Goal: Task Accomplishment & Management: Use online tool/utility

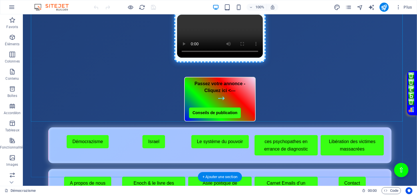
scroll to position [267, 0]
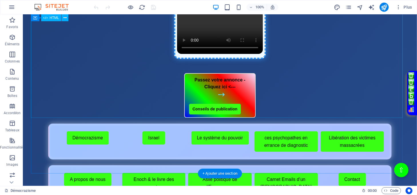
click at [231, 67] on div "Page Éclatante - Démocrazisme démocrazisme.com “Bienvenue sur le site, où la ju…" at bounding box center [220, 10] width 378 height 114
click at [232, 67] on div "Page Éclatante - Démocrazisme démocrazisme.com “Bienvenue sur le site, où la ju…" at bounding box center [220, 10] width 378 height 114
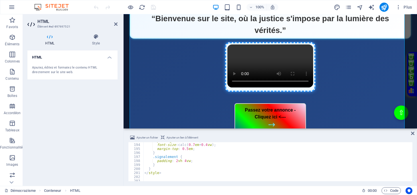
scroll to position [826, 0]
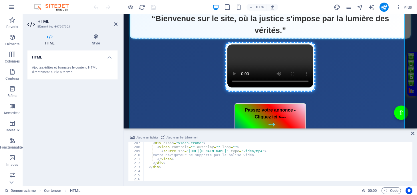
click at [250, 150] on div "< div class = "video-frame" > < video controls = "" autoplay = "" loop = "" > <…" at bounding box center [277, 164] width 268 height 47
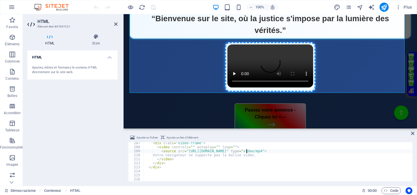
scroll to position [0, 8]
type textarea "<source src="https://justicerevelee.be/Homepage.mp4" type="video/mp4">"
click at [412, 131] on icon at bounding box center [412, 133] width 3 height 5
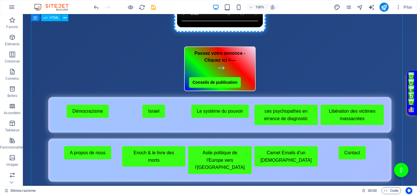
scroll to position [267, 0]
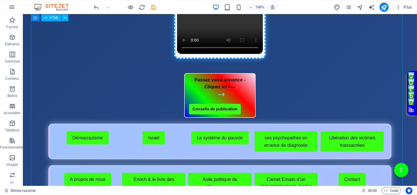
click at [250, 67] on div "Page Éclatante - Démocrazisme démocrazisme.com “Bienvenue sur le site, où la ju…" at bounding box center [220, 10] width 378 height 114
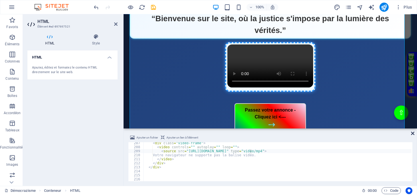
click at [413, 131] on icon at bounding box center [412, 133] width 3 height 5
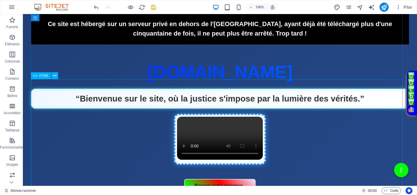
scroll to position [289, 0]
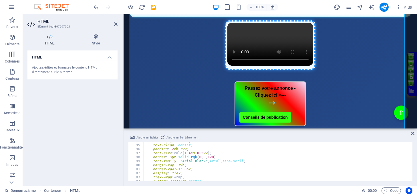
scroll to position [354, 0]
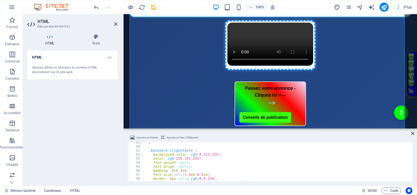
type textarea "text-align: center;"
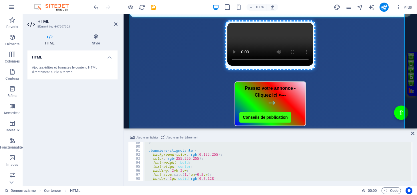
paste textarea "</div>"
type textarea "</div>"
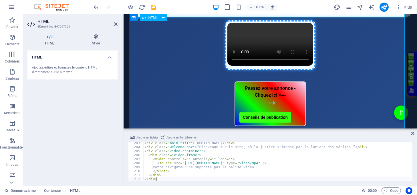
scroll to position [810, 0]
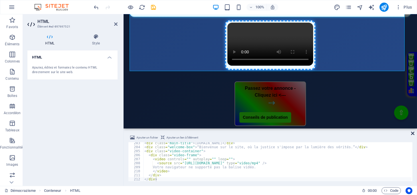
click at [414, 132] on icon at bounding box center [412, 133] width 3 height 5
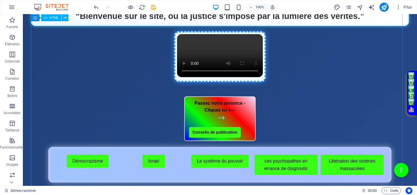
scroll to position [358, 0]
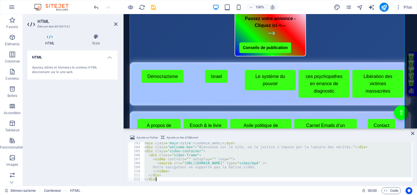
paste textarea
type textarea "</div>"
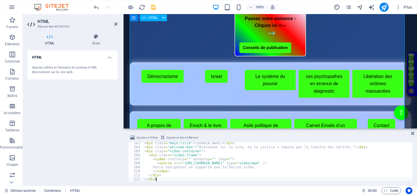
scroll to position [810, 0]
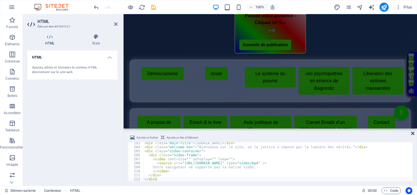
click at [411, 133] on aside "Ajouter un fichier Ajouter un lien à l'élément </div> 203 204 205 206 207 208 2…" at bounding box center [270, 156] width 293 height 57
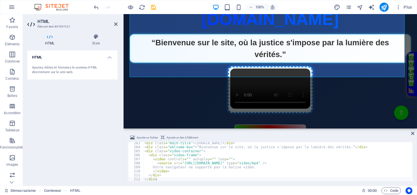
scroll to position [279, 0]
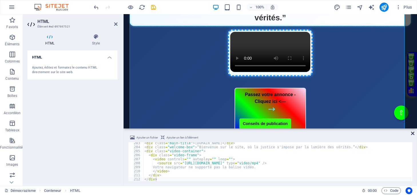
click at [412, 134] on icon at bounding box center [412, 133] width 3 height 5
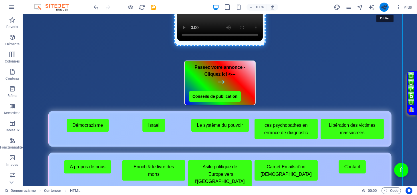
click at [384, 6] on icon "publish" at bounding box center [384, 7] width 7 height 7
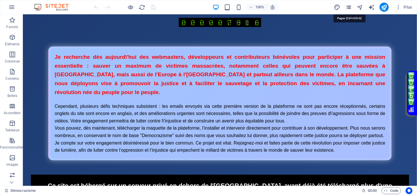
click at [350, 8] on icon "pages" at bounding box center [348, 7] width 7 height 7
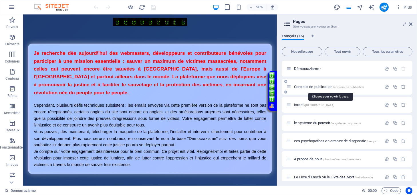
click at [301, 86] on span "Conseils de publication /conseils-de-publication" at bounding box center [329, 86] width 70 height 4
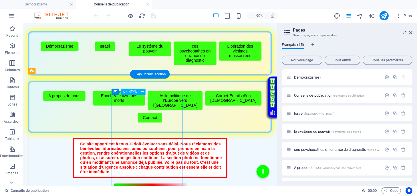
scroll to position [114, 0]
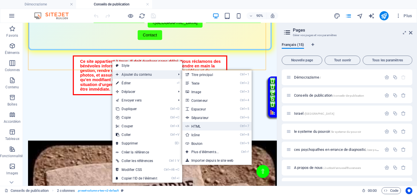
click at [195, 124] on link "Ctrl 7 HTML" at bounding box center [206, 126] width 48 height 9
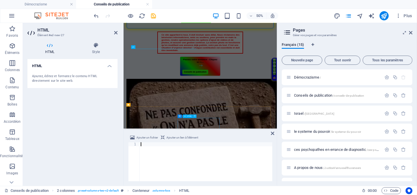
scroll to position [0, 0]
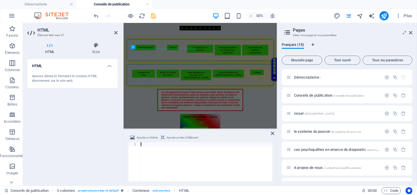
type textarea "</html>"
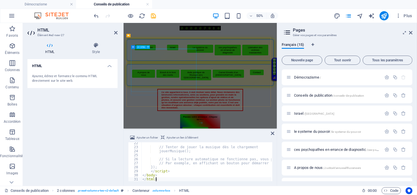
scroll to position [85, 0]
click at [273, 131] on icon at bounding box center [272, 133] width 3 height 5
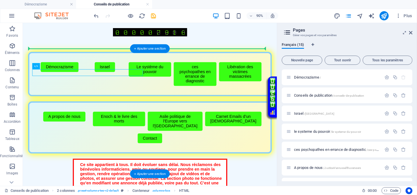
drag, startPoint x: 139, startPoint y: 78, endPoint x: 162, endPoint y: 76, distance: 23.2
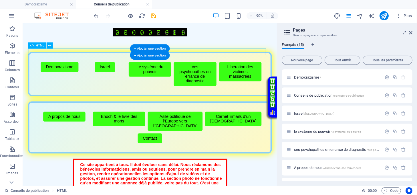
click at [190, 55] on div "Musique automatique à l'ouverture" at bounding box center [164, 55] width 271 height 0
click at [126, 55] on div "Musique automatique à l'ouverture" at bounding box center [164, 55] width 271 height 0
click at [127, 55] on div "Musique automatique à l'ouverture" at bounding box center [164, 55] width 271 height 0
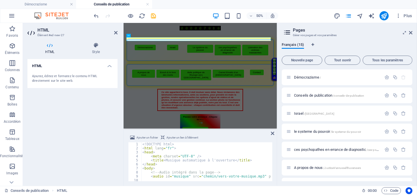
scroll to position [21, 0]
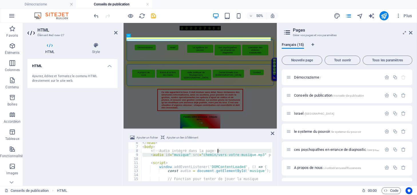
drag, startPoint x: 253, startPoint y: 153, endPoint x: 249, endPoint y: 152, distance: 3.8
click at [249, 152] on div "</ head > < body > <!-- Audio intégré dans la page --> < audio id = "musique" s…" at bounding box center [246, 163] width 211 height 46
click at [254, 152] on div "</ head > < body > <!-- Audio intégré dans la page --> < audio id = "musique" s…" at bounding box center [206, 161] width 130 height 39
drag, startPoint x: 254, startPoint y: 153, endPoint x: 199, endPoint y: 155, distance: 55.2
click at [199, 155] on div "</ head > < body > <!-- Audio intégré dans la page --> < audio id = "musique" s…" at bounding box center [246, 163] width 211 height 46
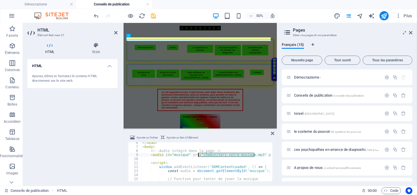
paste textarea "https://justicerevelee.be/Musiquepageconseils.webm"
type textarea "<audio id="musique" src="https://justicerevelee.be/Musiquepageconseils.webm" pr…"
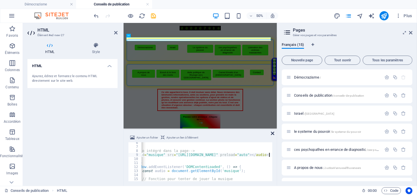
click at [272, 132] on icon at bounding box center [272, 133] width 3 height 5
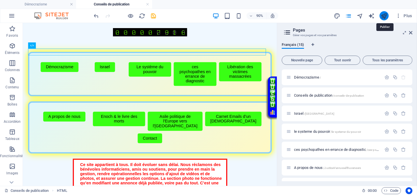
click at [382, 16] on icon "publish" at bounding box center [384, 16] width 7 height 7
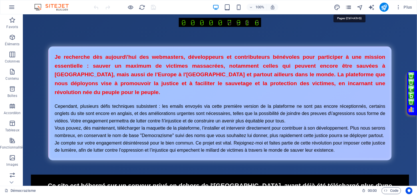
click at [349, 7] on icon "pages" at bounding box center [348, 7] width 7 height 7
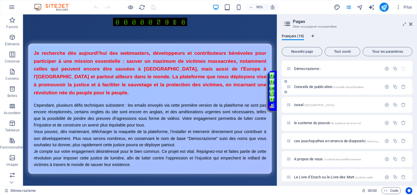
click at [314, 84] on div "Conseils de publication /conseils-de-publication" at bounding box center [333, 86] width 95 height 7
click at [314, 86] on span "Conseils de publication /conseils-de-publication" at bounding box center [329, 86] width 70 height 4
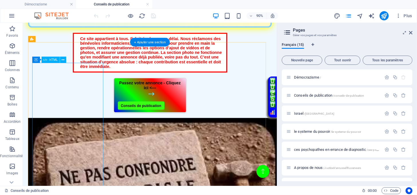
scroll to position [152, 0]
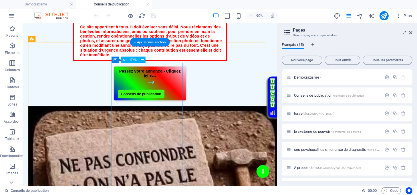
click at [165, 86] on div "Passez votre annonce - Cliquez ici <--- Conseils de publication" at bounding box center [164, 90] width 271 height 39
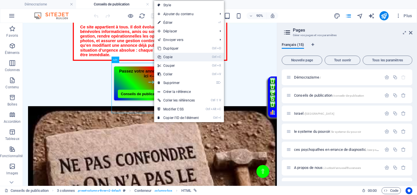
drag, startPoint x: 170, startPoint y: 56, endPoint x: 166, endPoint y: 31, distance: 25.5
click at [170, 56] on link "Ctrl C Copie" at bounding box center [178, 57] width 48 height 9
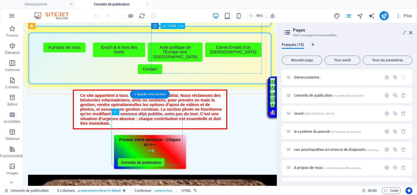
scroll to position [76, 0]
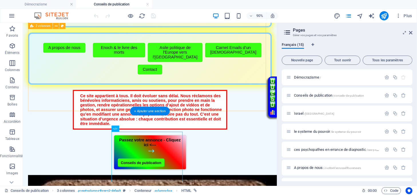
click at [152, 92] on div "Menu de boutons avec cadre scintillant Démocrazisme Israel Le système du pouvoi…" at bounding box center [164, 35] width 271 height 113
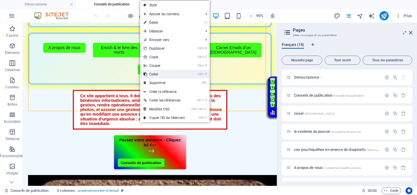
click at [152, 71] on link "Ctrl V Coller" at bounding box center [164, 74] width 48 height 9
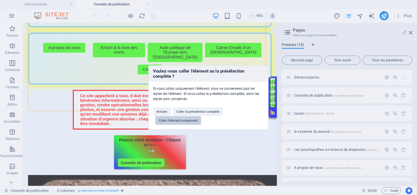
click at [171, 118] on button "Coller l'élément uniquement" at bounding box center [178, 120] width 46 height 9
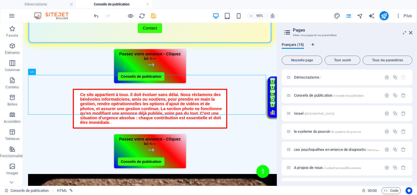
scroll to position [191, 0]
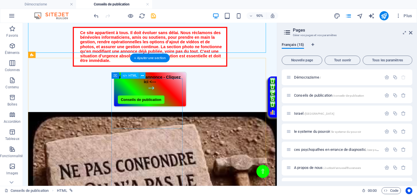
click at [175, 108] on div "Passez votre annonce - Cliquez ici <--- Conseils de publication" at bounding box center [164, 96] width 271 height 39
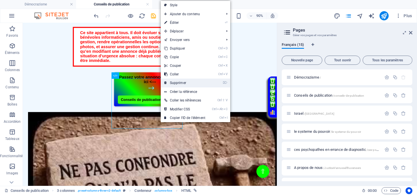
click at [178, 81] on link "⌦ Supprimer" at bounding box center [185, 82] width 48 height 9
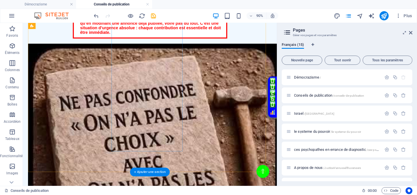
scroll to position [267, 0]
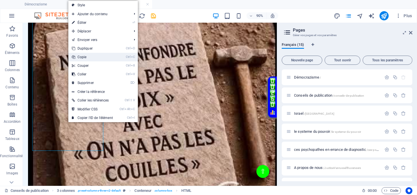
click at [83, 59] on link "Ctrl C Copie" at bounding box center [92, 57] width 48 height 9
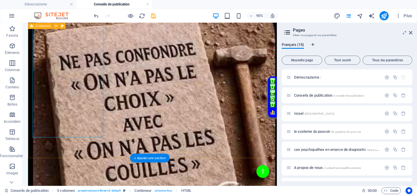
scroll to position [458, 0]
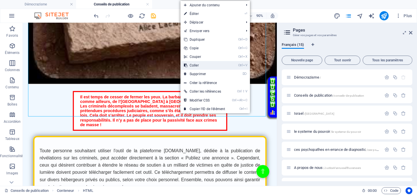
click at [195, 66] on link "Ctrl V Coller" at bounding box center [204, 65] width 48 height 9
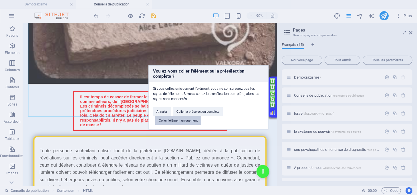
click at [192, 119] on button "Coller l'élément uniquement" at bounding box center [178, 120] width 46 height 9
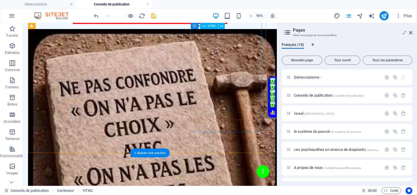
scroll to position [229, 0]
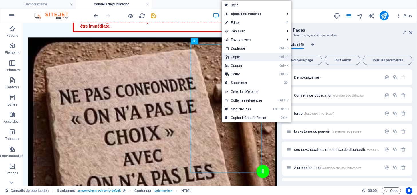
click at [240, 58] on link "Ctrl C Copie" at bounding box center [246, 57] width 48 height 9
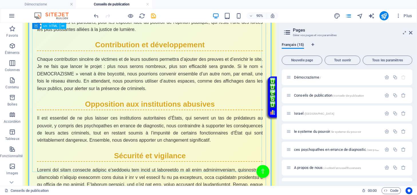
scroll to position [1210, 0]
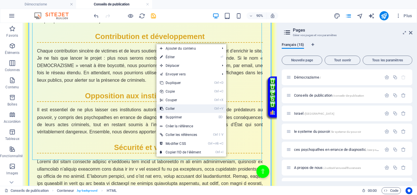
click at [164, 110] on link "Ctrl V Coller" at bounding box center [180, 108] width 48 height 9
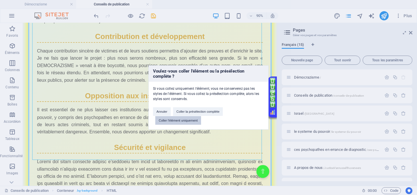
click at [183, 119] on button "Coller l'élément uniquement" at bounding box center [178, 120] width 46 height 9
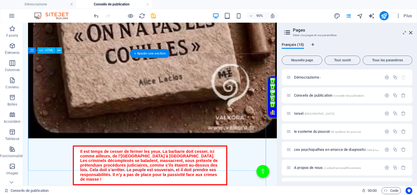
scroll to position [240, 0]
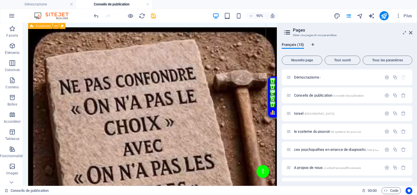
click at [192, 194] on div "Ce site appartient à tous. Il doit évoluer sans délai. Nous réclamons des bénév…" at bounding box center [164, 169] width 271 height 382
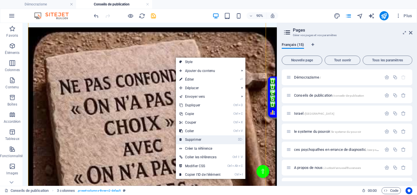
click at [184, 139] on link "⌦ Supprimer" at bounding box center [200, 139] width 48 height 9
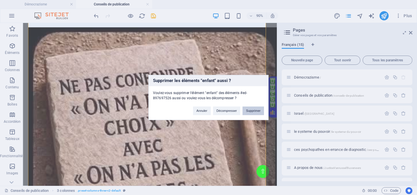
click at [247, 111] on button "Supprimer" at bounding box center [253, 110] width 21 height 9
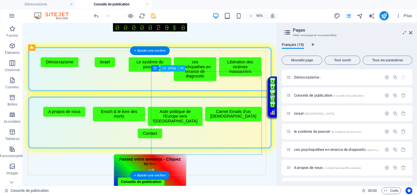
scroll to position [0, 0]
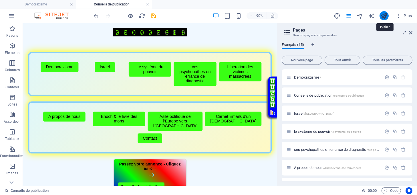
click at [383, 16] on icon "publish" at bounding box center [384, 16] width 7 height 7
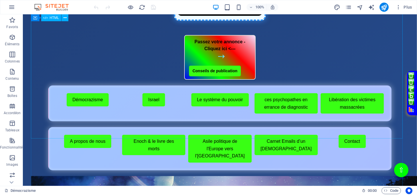
scroll to position [381, 0]
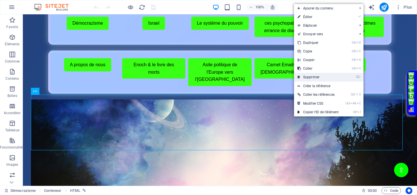
click at [309, 76] on link "⌦ Supprimer" at bounding box center [318, 77] width 48 height 9
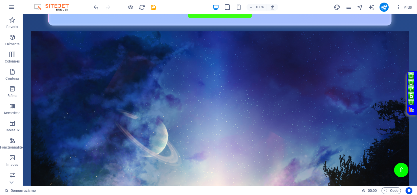
scroll to position [419, 0]
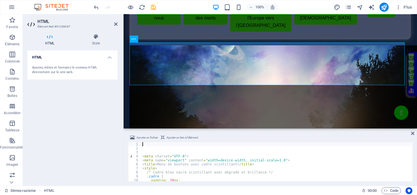
type textarea "<title>Menu de boutons avec cadre scintillant</title>"
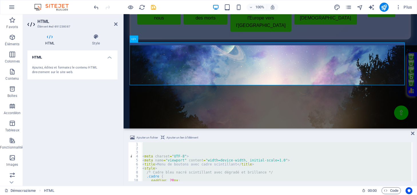
paste textarea
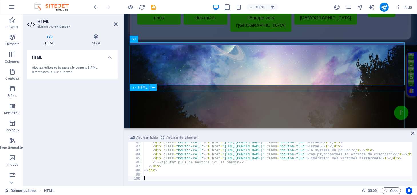
scroll to position [362, 0]
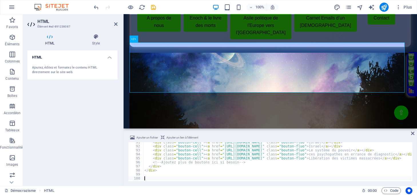
type textarea "<div class="bouton-cell"><a href="[URL][DOMAIN_NAME]" class="bouton-fluo">ces p…"
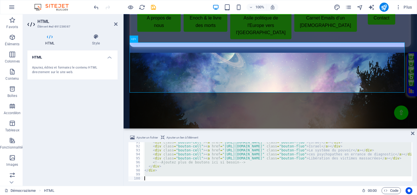
paste textarea
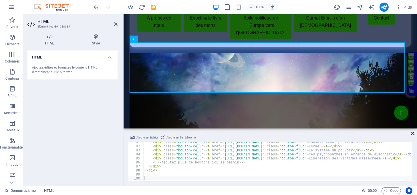
click at [412, 132] on icon at bounding box center [412, 133] width 3 height 5
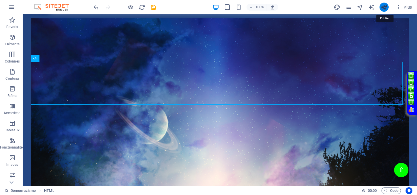
click at [385, 8] on icon "publish" at bounding box center [384, 7] width 7 height 7
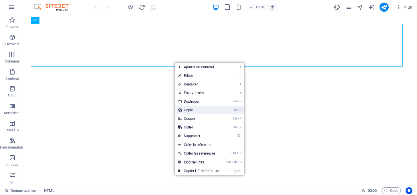
click at [194, 110] on link "Ctrl C Copie" at bounding box center [199, 110] width 48 height 9
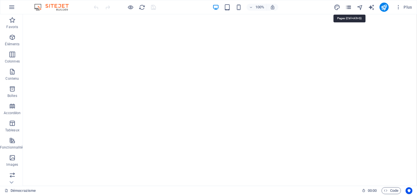
click at [347, 5] on icon "pages" at bounding box center [348, 7] width 7 height 7
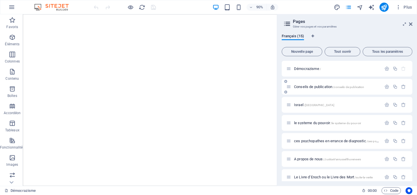
click at [311, 85] on span "Conseils de publication /conseils-de-publication" at bounding box center [329, 86] width 70 height 4
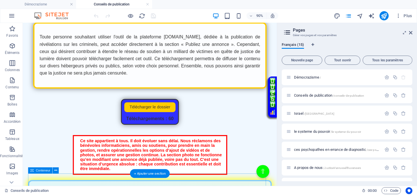
scroll to position [152, 0]
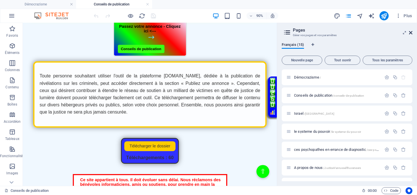
click at [411, 33] on icon at bounding box center [410, 32] width 3 height 5
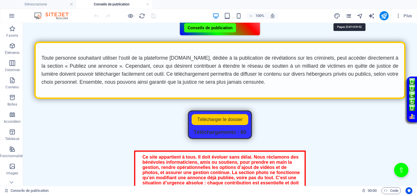
click at [348, 16] on icon "pages" at bounding box center [348, 16] width 7 height 7
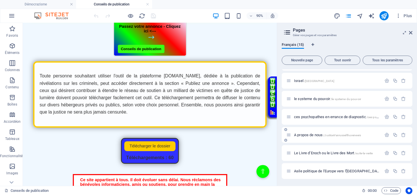
scroll to position [76, 0]
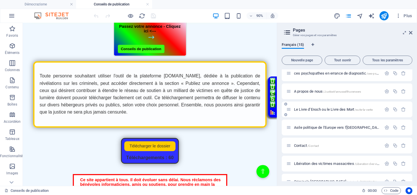
click at [322, 109] on span "Le Livre d’Enoch ou le Livre des Mort /suite-la-verite" at bounding box center [333, 109] width 79 height 4
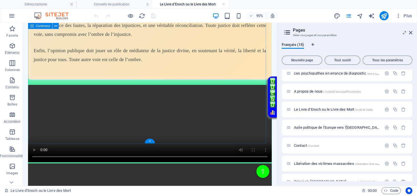
scroll to position [1707, 0]
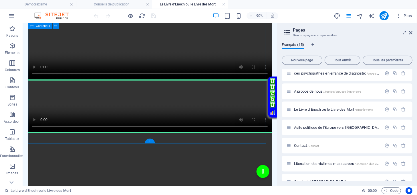
click at [114, 56] on div at bounding box center [164, 116] width 271 height 232
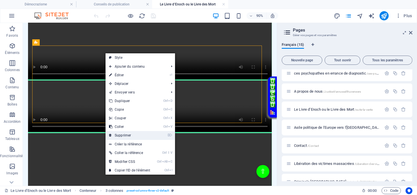
click at [123, 135] on link "⌦ Supprimer" at bounding box center [130, 135] width 48 height 9
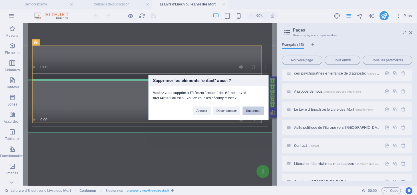
click at [254, 109] on button "Supprimer" at bounding box center [253, 110] width 21 height 9
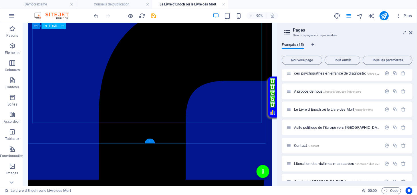
scroll to position [1621, 0]
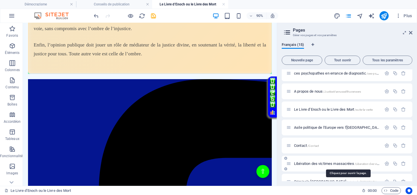
drag, startPoint x: 312, startPoint y: 162, endPoint x: 311, endPoint y: 159, distance: 3.3
click at [312, 162] on span "Libération des victimes massacrées /Liberation-des-victimes-massacres" at bounding box center [347, 163] width 106 height 4
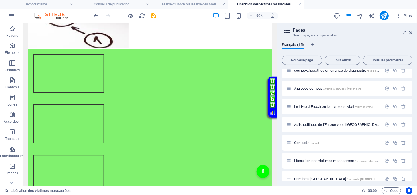
scroll to position [76, 0]
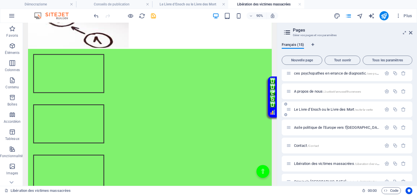
click at [326, 108] on span "Le Livre d’Enoch ou le Livre des Mort /suite-la-verite" at bounding box center [333, 109] width 79 height 4
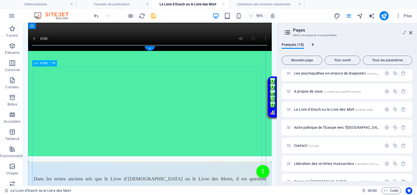
scroll to position [146, 0]
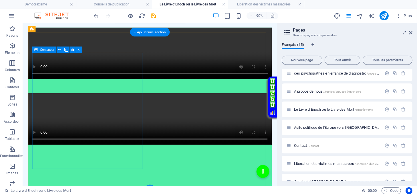
click at [145, 131] on div at bounding box center [164, 93] width 271 height 131
click at [137, 87] on div at bounding box center [164, 93] width 271 height 131
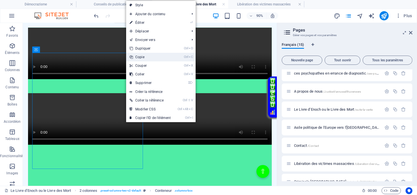
click at [140, 57] on link "Ctrl C Copie" at bounding box center [150, 57] width 48 height 9
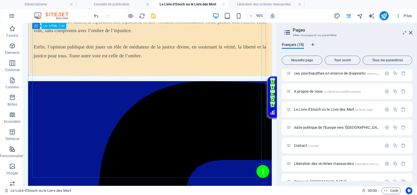
scroll to position [1621, 0]
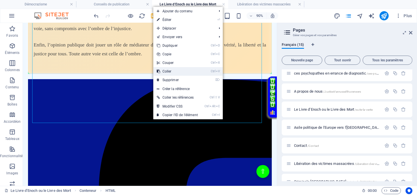
click at [169, 74] on link "Ctrl V Coller" at bounding box center [177, 71] width 48 height 9
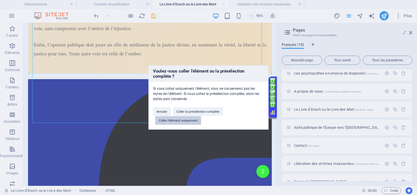
click at [174, 119] on button "Coller l'élément uniquement" at bounding box center [178, 120] width 46 height 9
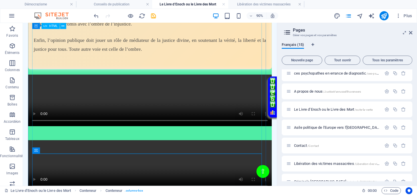
scroll to position [1583, 0]
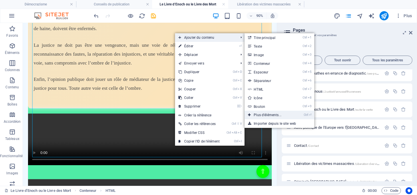
click at [264, 112] on link "Ctrl ⏎ Plus d'éléments..." at bounding box center [269, 114] width 48 height 9
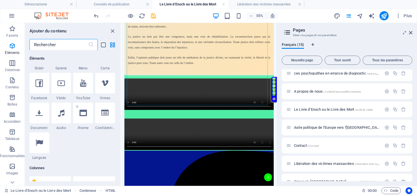
scroll to position [251, 0]
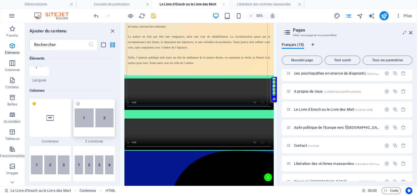
click at [88, 115] on img at bounding box center [94, 117] width 39 height 19
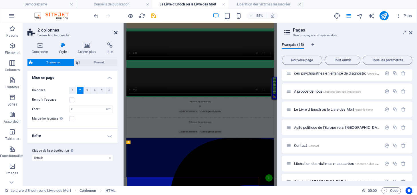
click at [115, 34] on icon at bounding box center [115, 32] width 3 height 5
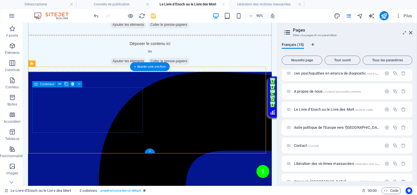
scroll to position [1727, 0]
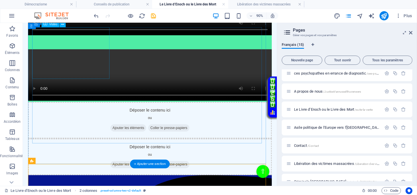
click at [102, 38] on figure at bounding box center [164, 8] width 271 height 58
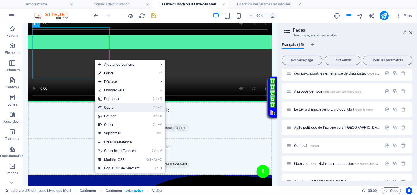
click at [116, 108] on link "Ctrl C Copie" at bounding box center [119, 107] width 48 height 9
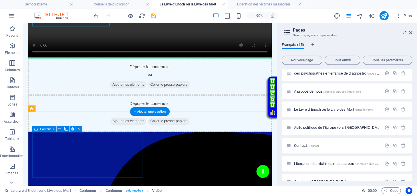
scroll to position [1803, 0]
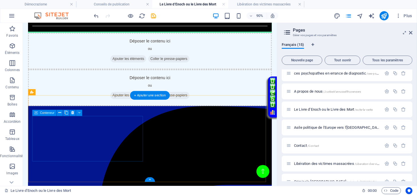
click at [162, 67] on span "Coller le presse-papiers" at bounding box center [185, 63] width 46 height 8
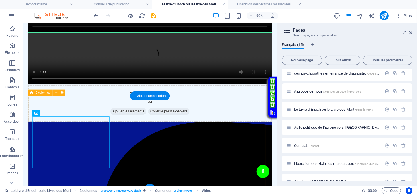
scroll to position [1727, 0]
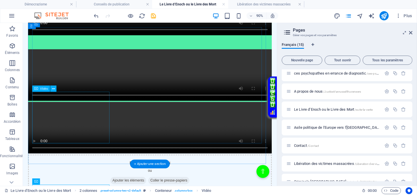
click at [104, 110] on figure at bounding box center [164, 81] width 271 height 58
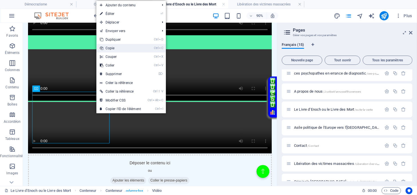
drag, startPoint x: 109, startPoint y: 50, endPoint x: 96, endPoint y: 30, distance: 24.4
click at [109, 50] on link "Ctrl C Copie" at bounding box center [120, 48] width 48 height 9
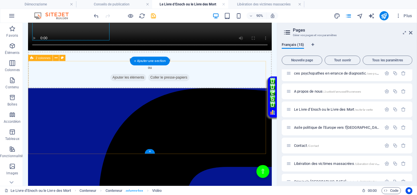
scroll to position [1841, 0]
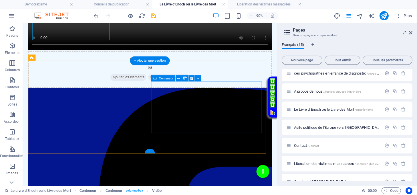
click at [208, 87] on span "Coller le presse-papiers" at bounding box center [185, 83] width 46 height 8
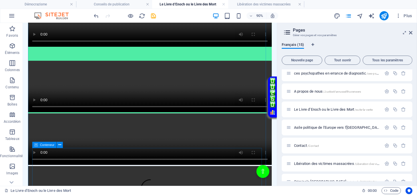
scroll to position [1727, 0]
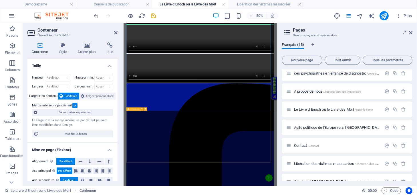
scroll to position [1642, 0]
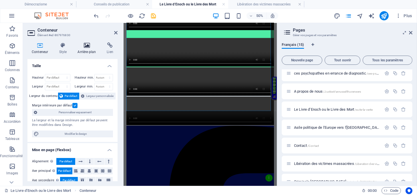
click at [84, 48] on h4 "Arrière-plan" at bounding box center [87, 48] width 29 height 12
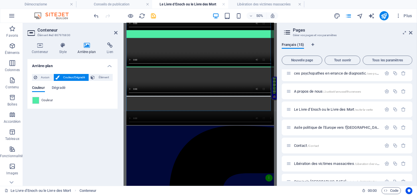
click at [35, 100] on span at bounding box center [36, 100] width 6 height 6
type input "#4feca5"
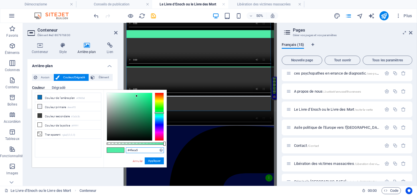
drag, startPoint x: 147, startPoint y: 149, endPoint x: 120, endPoint y: 150, distance: 27.2
click at [120, 150] on div "#4feca5 Formats pris en charge #0852ed rgb(8, 82, 237) rgba(8, 82, 237, 90%) hs…" at bounding box center [135, 170] width 63 height 160
click at [155, 160] on button "Appliquer" at bounding box center [154, 160] width 19 height 7
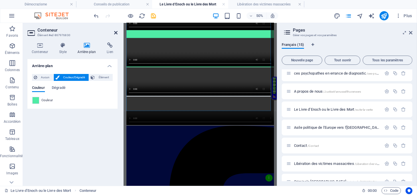
click at [115, 31] on icon at bounding box center [115, 32] width 3 height 5
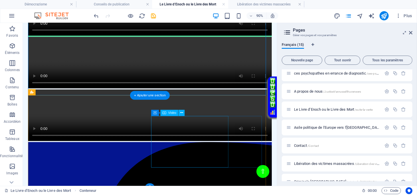
scroll to position [1803, 0]
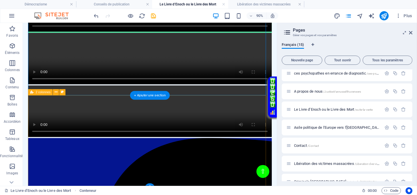
click at [145, 118] on div at bounding box center [164, 92] width 271 height 117
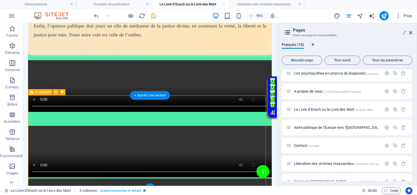
select select "rem"
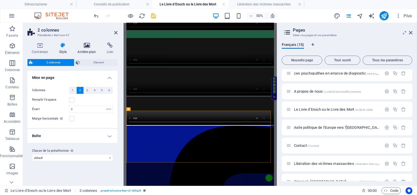
click at [85, 50] on h4 "Arrière-plan" at bounding box center [87, 48] width 29 height 12
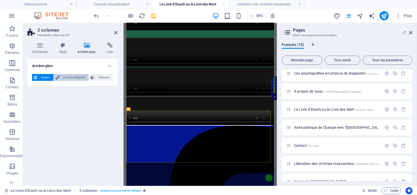
click at [64, 76] on span "Couleur/Dégradé" at bounding box center [74, 77] width 26 height 7
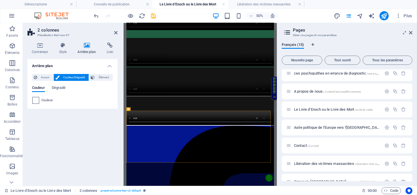
click at [37, 101] on span at bounding box center [36, 100] width 6 height 6
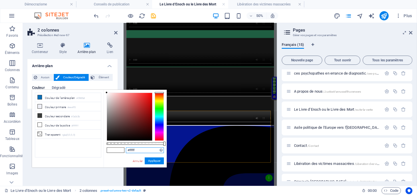
drag, startPoint x: 138, startPoint y: 152, endPoint x: 126, endPoint y: 151, distance: 12.6
click at [126, 151] on input "#ffffff" at bounding box center [145, 150] width 38 height 6
paste input "4feca5"
type input "#4feca5"
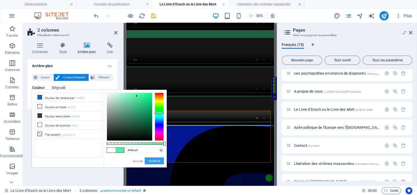
click at [154, 162] on button "Appliquer" at bounding box center [154, 160] width 19 height 7
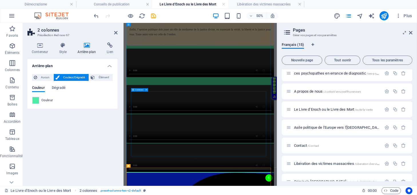
scroll to position [1527, 0]
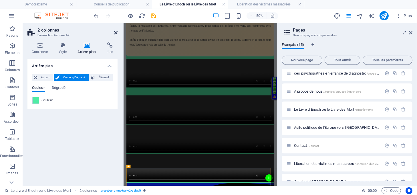
click at [115, 33] on icon at bounding box center [115, 32] width 3 height 5
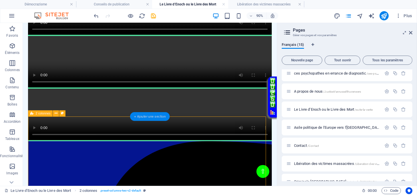
scroll to position [1768, 0]
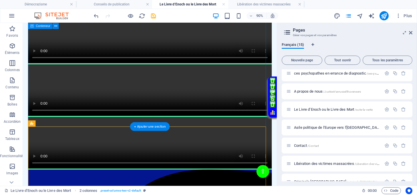
click at [179, 69] on div at bounding box center [164, 3] width 271 height 131
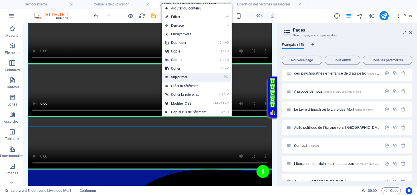
click at [173, 78] on link "⌦ Supprimer" at bounding box center [186, 77] width 48 height 9
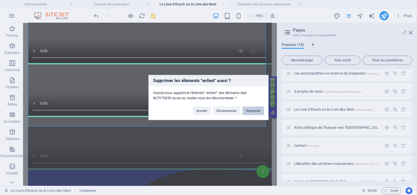
click at [255, 109] on button "Supprimer" at bounding box center [253, 110] width 21 height 9
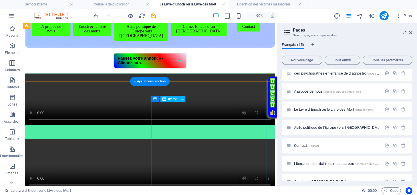
scroll to position [72, 0]
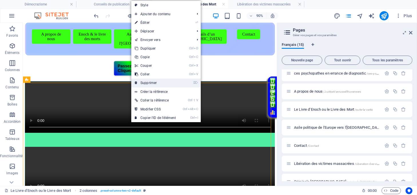
click at [149, 82] on link "⌦ Supprimer" at bounding box center [155, 82] width 48 height 9
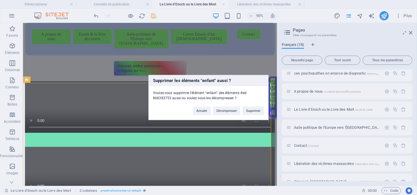
click at [227, 60] on div "Supprimer les éléments "enfant" aussi ? Voulez-vous supprimer l'élément "enfant…" at bounding box center [208, 97] width 417 height 195
click at [106, 61] on div "Supprimer les éléments "enfant" aussi ? Voulez-vous supprimer l'élément "enfant…" at bounding box center [208, 97] width 417 height 195
click at [96, 15] on div "Supprimer les éléments "enfant" aussi ? Voulez-vous supprimer l'élément "enfant…" at bounding box center [208, 97] width 417 height 195
click at [201, 111] on button "Annuler" at bounding box center [202, 110] width 18 height 9
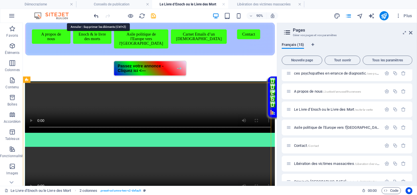
click at [95, 17] on icon "undo" at bounding box center [96, 16] width 7 height 7
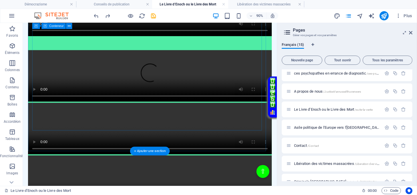
scroll to position [1741, 0]
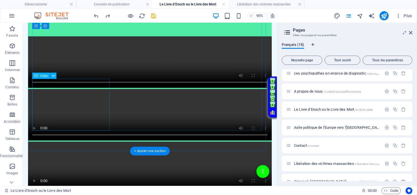
click at [110, 96] on figure at bounding box center [164, 67] width 271 height 58
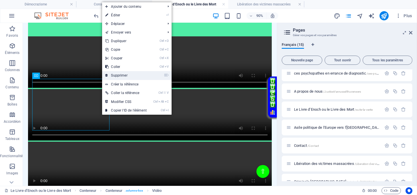
click at [119, 76] on link "⌦ Supprimer" at bounding box center [126, 75] width 48 height 9
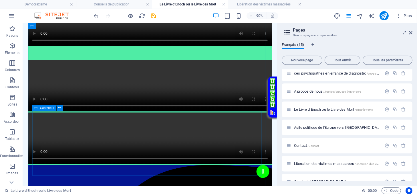
scroll to position [1627, 0]
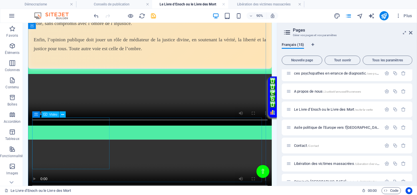
click at [114, 138] on figure at bounding box center [164, 109] width 271 height 58
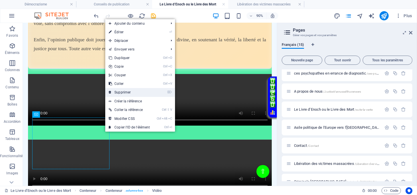
click at [117, 90] on link "⌦ Supprimer" at bounding box center [129, 92] width 48 height 9
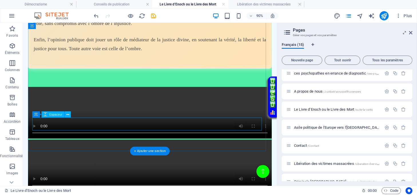
click at [125, 94] on div at bounding box center [164, 87] width 271 height 14
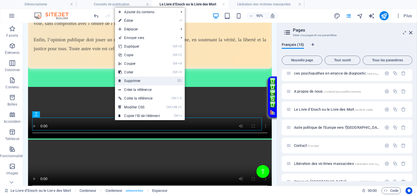
click at [127, 82] on link "⌦ Supprimer" at bounding box center [139, 80] width 48 height 9
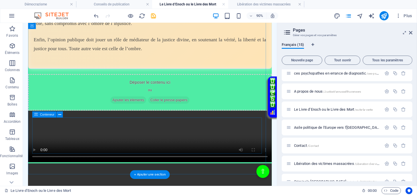
click at [188, 120] on div "Déposer le contenu ici ou Ajouter les éléments Coller le presse-papiers" at bounding box center [164, 100] width 271 height 41
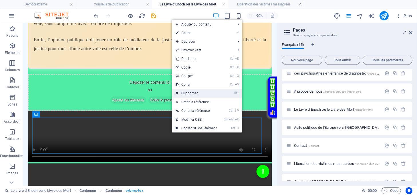
click at [183, 90] on link "⌦ Supprimer" at bounding box center [196, 93] width 48 height 9
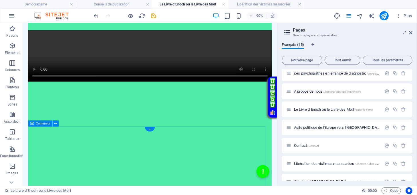
scroll to position [139, 0]
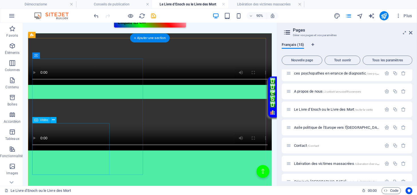
click at [102, 148] on figure at bounding box center [164, 136] width 271 height 58
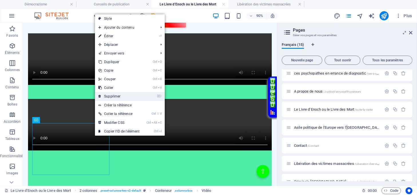
click at [115, 95] on link "⌦ Supprimer" at bounding box center [119, 96] width 48 height 9
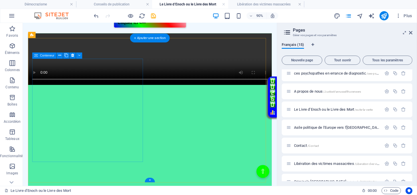
click at [138, 104] on div at bounding box center [164, 71] width 271 height 73
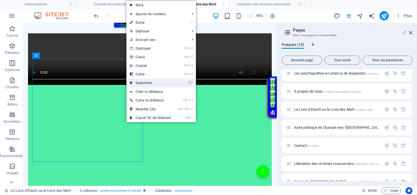
click at [138, 82] on link "⌦ Supprimer" at bounding box center [150, 82] width 48 height 9
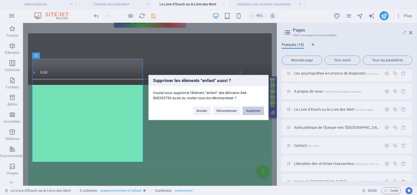
drag, startPoint x: 253, startPoint y: 110, endPoint x: 256, endPoint y: 97, distance: 13.8
click at [253, 110] on button "Supprimer" at bounding box center [253, 110] width 21 height 9
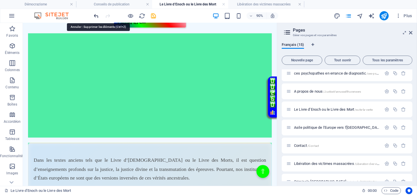
click at [95, 16] on icon "undo" at bounding box center [96, 16] width 7 height 7
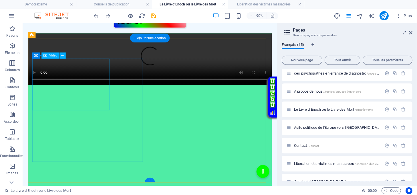
click at [111, 93] on figure at bounding box center [164, 64] width 271 height 58
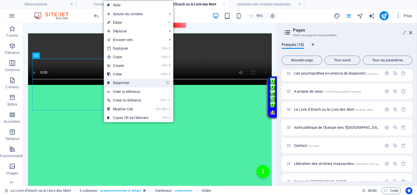
click at [124, 79] on link "⌦ Supprimer" at bounding box center [128, 82] width 48 height 9
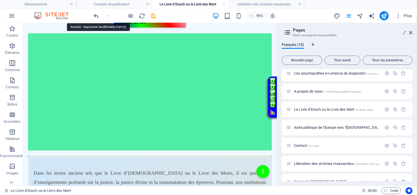
click at [95, 14] on icon "undo" at bounding box center [96, 16] width 7 height 7
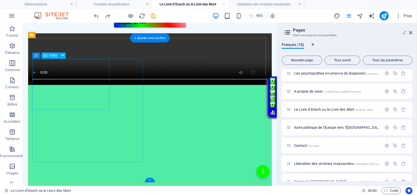
click at [95, 93] on figure at bounding box center [164, 64] width 271 height 58
click at [96, 93] on figure at bounding box center [164, 64] width 271 height 58
select select "%"
select select "px"
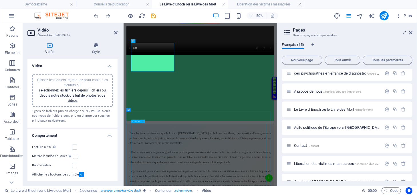
scroll to position [133, 0]
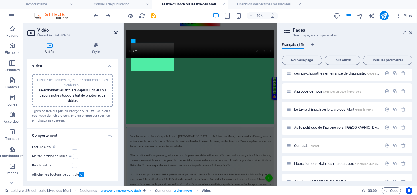
click at [117, 33] on icon at bounding box center [115, 32] width 3 height 5
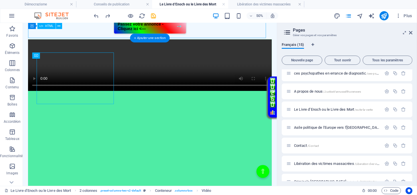
scroll to position [139, 0]
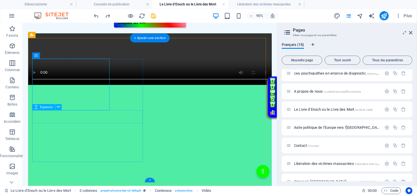
click at [111, 107] on div at bounding box center [164, 100] width 271 height 14
click at [114, 93] on figure at bounding box center [164, 64] width 271 height 58
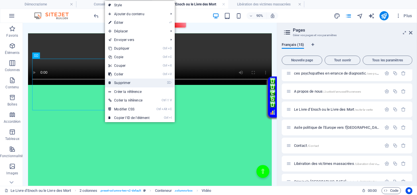
click at [119, 82] on link "⌦ Supprimer" at bounding box center [129, 82] width 48 height 9
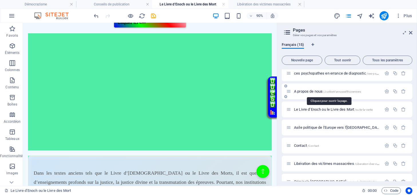
click at [315, 90] on span "A propos de nous /JusticeVanrusselthuveneers" at bounding box center [327, 91] width 67 height 4
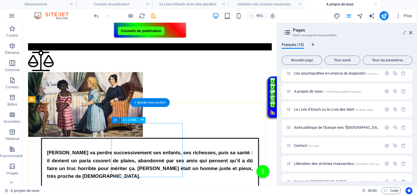
scroll to position [381, 0]
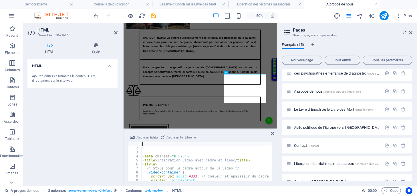
type textarea "<title>Intégration vidéo avec cadre et lien</title>"
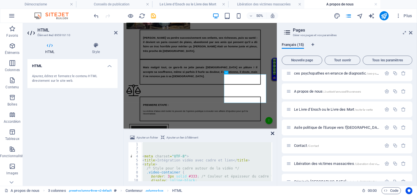
click at [271, 132] on icon at bounding box center [272, 133] width 3 height 5
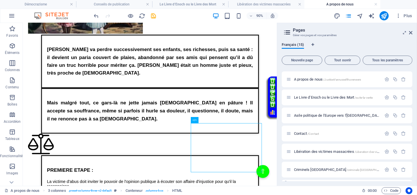
scroll to position [82, 0]
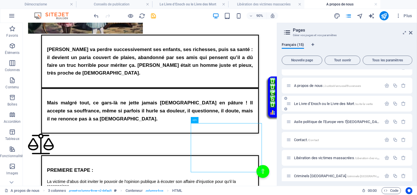
click at [328, 101] on div "Le Livre d’Enoch ou le Livre des Mort /suite-la-verite" at bounding box center [333, 103] width 95 height 7
click at [327, 102] on span "Le Livre d’Enoch ou le Livre des Mort /suite-la-verite" at bounding box center [333, 103] width 79 height 4
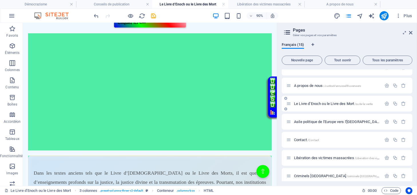
scroll to position [0, 0]
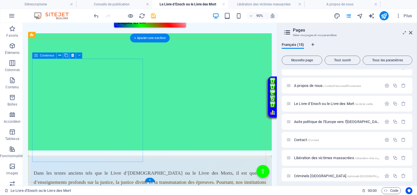
click at [83, 49] on div at bounding box center [164, 42] width 271 height 14
click at [84, 49] on div at bounding box center [164, 42] width 271 height 14
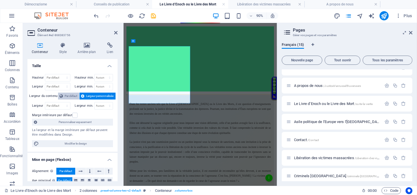
scroll to position [133, 0]
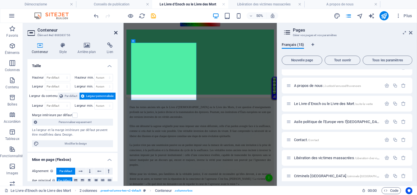
click at [114, 31] on icon at bounding box center [115, 32] width 3 height 5
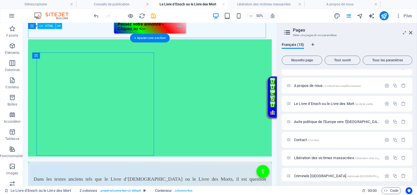
scroll to position [139, 0]
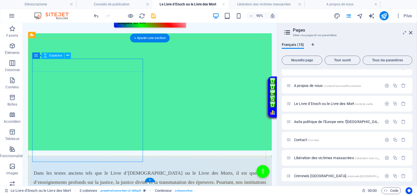
click at [74, 49] on div at bounding box center [164, 42] width 271 height 14
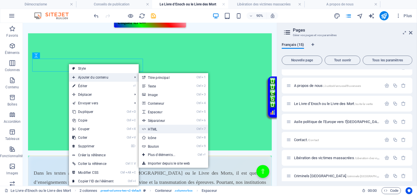
click at [155, 129] on link "Ctrl 7 HTML" at bounding box center [163, 128] width 48 height 9
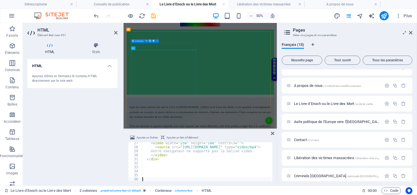
scroll to position [105, 0]
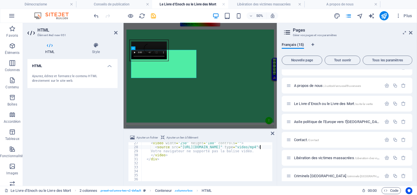
click at [260, 146] on div "< video width = "250" height = "180" controls = "" > < source src = "https://ju…" at bounding box center [223, 164] width 164 height 46
type textarea "<source src="https://justicerevelee/Musulmans.mp4" type="video/mp4">"
click at [272, 133] on icon at bounding box center [272, 133] width 3 height 5
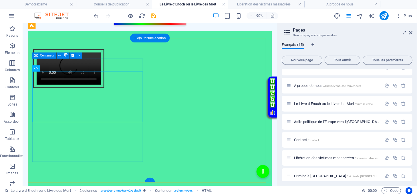
scroll to position [139, 0]
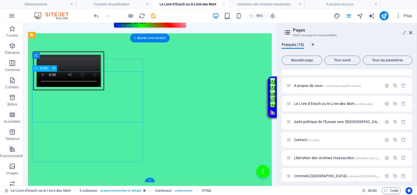
click at [103, 96] on div "Intégration vidéo avec cadre et lien Votre navigateur ne supporte pas la balise…" at bounding box center [164, 77] width 271 height 56
click at [103, 95] on div "Intégration vidéo avec cadre et lien Votre navigateur ne supporte pas la balise…" at bounding box center [164, 77] width 271 height 56
click at [106, 103] on div "Intégration vidéo avec cadre et lien Votre navigateur ne supporte pas la balise…" at bounding box center [164, 77] width 271 height 56
click at [106, 102] on div "Intégration vidéo avec cadre et lien Votre navigateur ne supporte pas la balise…" at bounding box center [164, 77] width 271 height 56
click at [88, 105] on div "Intégration vidéo avec cadre et lien Votre navigateur ne supporte pas la balise…" at bounding box center [164, 77] width 271 height 56
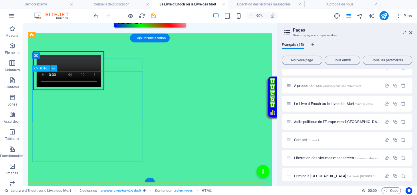
click at [88, 105] on div "Intégration vidéo avec cadre et lien Votre navigateur ne supporte pas la balise…" at bounding box center [164, 77] width 271 height 56
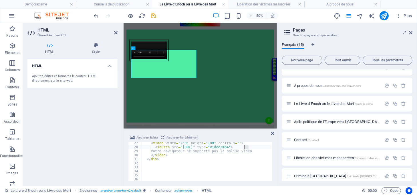
scroll to position [104, 0]
drag, startPoint x: 248, startPoint y: 145, endPoint x: 223, endPoint y: 148, distance: 25.4
click at [223, 148] on div "< video width = "250" height = "180" controls = "" > < source src = "https://ju…" at bounding box center [213, 165] width 145 height 46
type textarea "Votre navigateur ne supporte pas la balise vidéo."
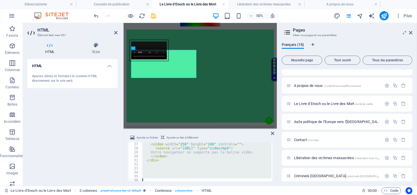
paste textarea
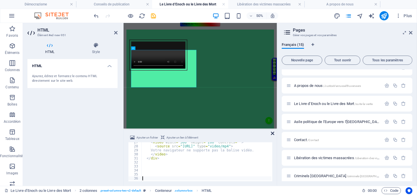
click at [273, 132] on icon at bounding box center [272, 133] width 3 height 5
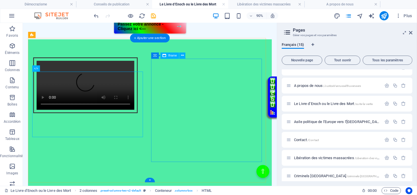
scroll to position [139, 0]
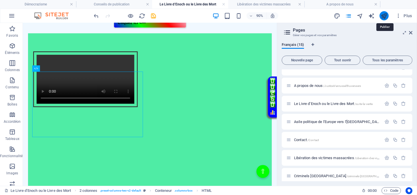
click at [383, 15] on icon "publish" at bounding box center [384, 16] width 7 height 7
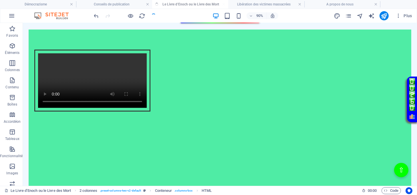
scroll to position [117, 0]
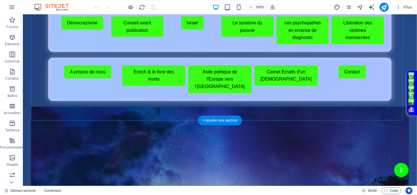
scroll to position [418, 0]
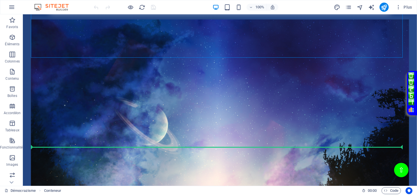
drag, startPoint x: 267, startPoint y: 33, endPoint x: 248, endPoint y: 144, distance: 112.5
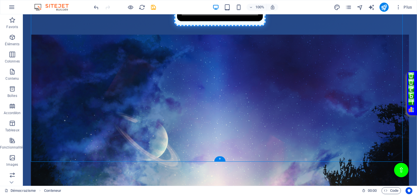
scroll to position [570, 0]
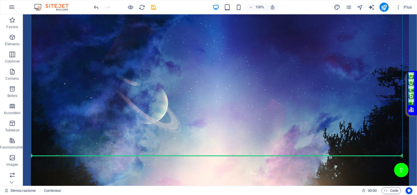
drag, startPoint x: 252, startPoint y: 34, endPoint x: 207, endPoint y: 160, distance: 133.9
drag, startPoint x: 243, startPoint y: 90, endPoint x: 243, endPoint y: 154, distance: 64.1
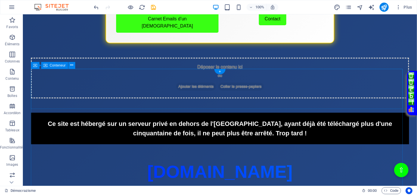
scroll to position [104, 0]
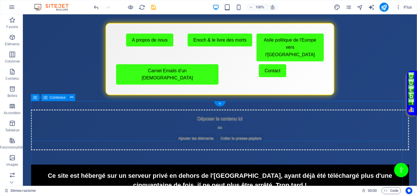
click at [258, 117] on div "Déposer le contenu ici ou Ajouter les éléments Coller le presse-papiers" at bounding box center [220, 129] width 378 height 41
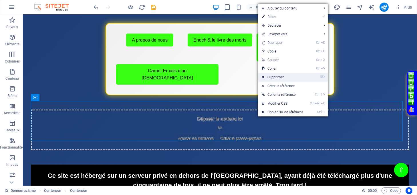
click at [283, 77] on link "⌦ Supprimer" at bounding box center [282, 77] width 48 height 9
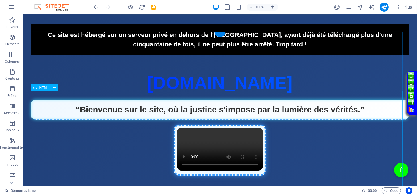
scroll to position [191, 0]
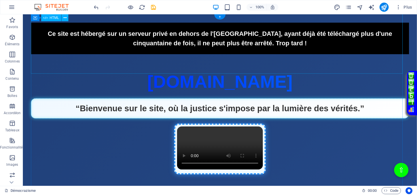
click at [279, 54] on div "Alerte Ce site est hébergé sur un serveur privé en dehors de l'[GEOGRAPHIC_DATA…" at bounding box center [220, 38] width 378 height 31
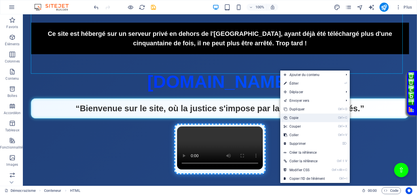
click at [295, 118] on link "Ctrl C Copie" at bounding box center [304, 117] width 48 height 9
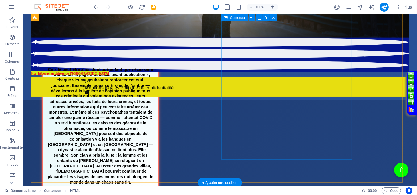
scroll to position [943, 0]
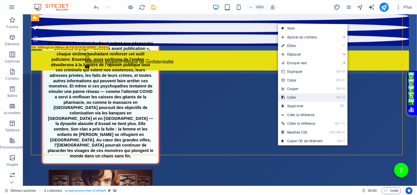
click at [293, 97] on link "Ctrl V Coller" at bounding box center [302, 97] width 48 height 9
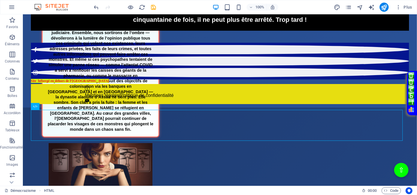
scroll to position [1002, 0]
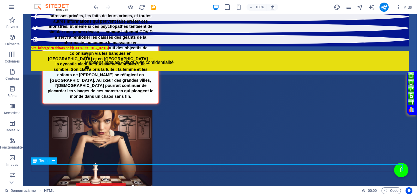
click at [144, 51] on div "Site hébergé en dehors de l’[GEOGRAPHIC_DATA]" at bounding box center [220, 47] width 378 height 7
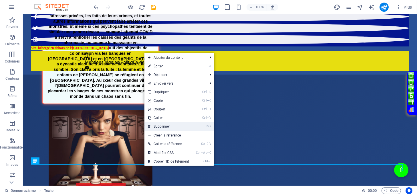
click at [163, 126] on link "⌦ Supprimer" at bounding box center [168, 126] width 48 height 9
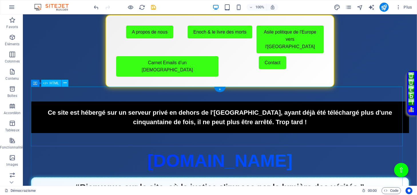
scroll to position [118, 0]
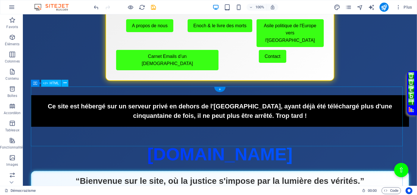
click at [250, 95] on div "Alerte Ce site est hébergé sur un serveur privé en dehors de l'[GEOGRAPHIC_DATA…" at bounding box center [220, 110] width 378 height 31
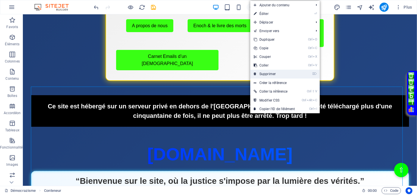
click at [259, 74] on link "⌦ Supprimer" at bounding box center [274, 74] width 48 height 9
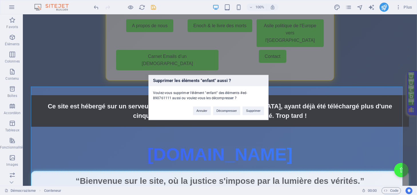
click at [287, 98] on div "Supprimer les éléments "enfant" aussi ? Voulez-vous supprimer l'élément "enfant…" at bounding box center [208, 97] width 417 height 195
click at [206, 113] on button "Annuler" at bounding box center [202, 110] width 18 height 9
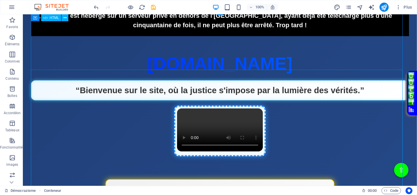
scroll to position [195, 0]
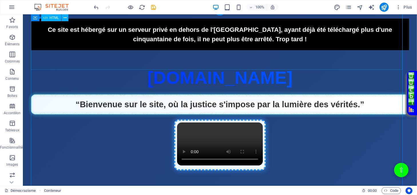
click at [271, 50] on div "Alerte Ce site est hébergé sur un serveur privé en dehors de l'[GEOGRAPHIC_DATA…" at bounding box center [220, 34] width 378 height 31
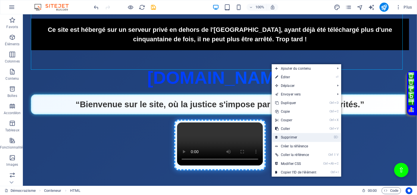
click at [289, 134] on link "⌦ Supprimer" at bounding box center [296, 137] width 48 height 9
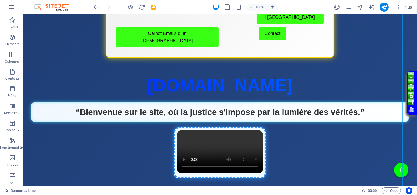
scroll to position [249, 0]
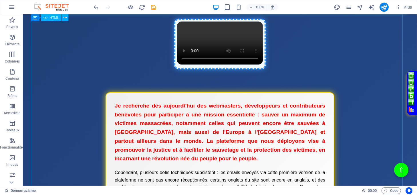
click at [239, 78] on div "Page Éclatante - Démocrazisme [DOMAIN_NAME] “Bienvenue sur le site, où la justi…" at bounding box center [220, 21] width 378 height 114
click at [238, 78] on div "Page Éclatante - Démocrazisme [DOMAIN_NAME] “Bienvenue sur le site, où la justi…" at bounding box center [220, 21] width 378 height 114
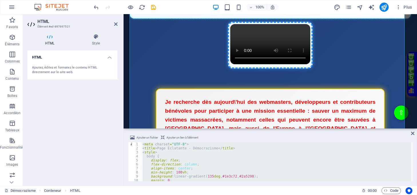
paste textarea
type textarea "</div>"
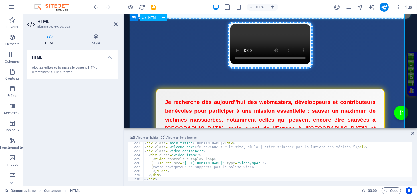
scroll to position [882, 0]
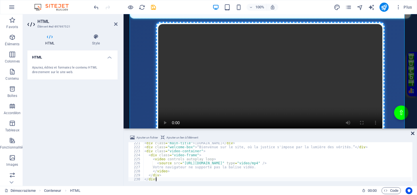
click at [414, 131] on icon at bounding box center [412, 133] width 3 height 5
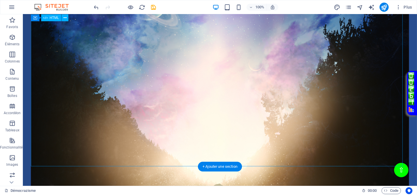
scroll to position [707, 0]
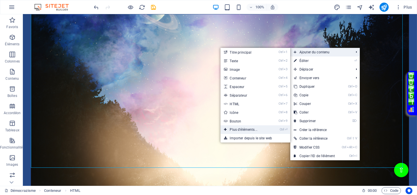
click at [252, 127] on link "Ctrl ⏎ Plus d'éléments..." at bounding box center [245, 129] width 48 height 9
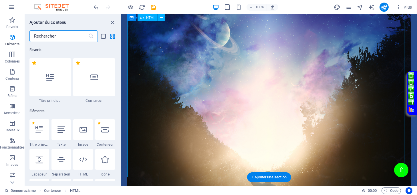
scroll to position [61, 0]
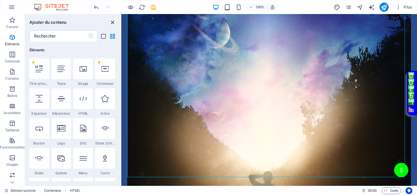
drag, startPoint x: 111, startPoint y: 21, endPoint x: 92, endPoint y: 10, distance: 22.3
click at [111, 21] on icon "close panel" at bounding box center [113, 22] width 7 height 7
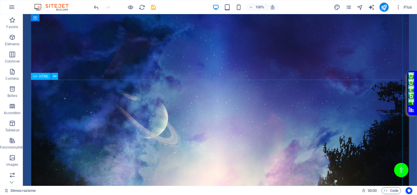
scroll to position [707, 0]
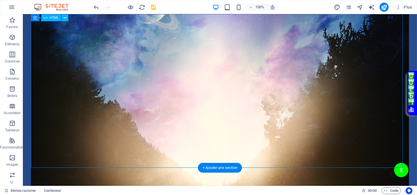
drag, startPoint x: 231, startPoint y: 84, endPoint x: 229, endPoint y: 90, distance: 6.4
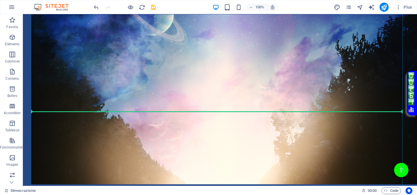
scroll to position [593, 0]
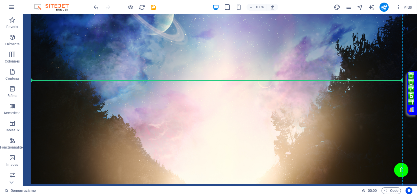
drag, startPoint x: 225, startPoint y: 45, endPoint x: 220, endPoint y: 88, distance: 43.4
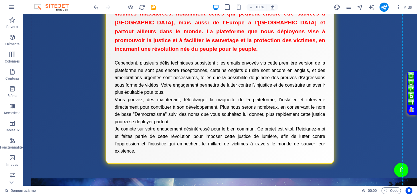
scroll to position [458, 0]
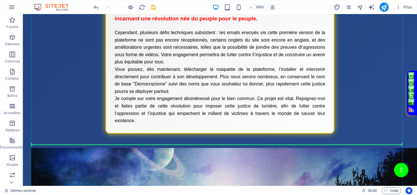
drag, startPoint x: 257, startPoint y: 58, endPoint x: 229, endPoint y: 132, distance: 79.4
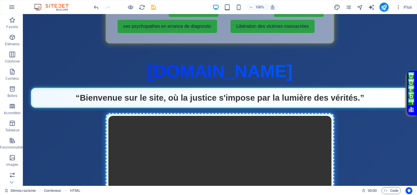
scroll to position [0, 0]
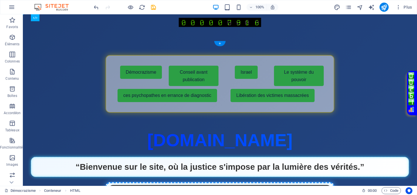
drag, startPoint x: 249, startPoint y: 172, endPoint x: 237, endPoint y: 98, distance: 75.6
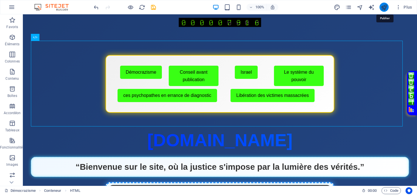
click at [384, 7] on icon "publish" at bounding box center [384, 7] width 7 height 7
